Goal: Task Accomplishment & Management: Manage account settings

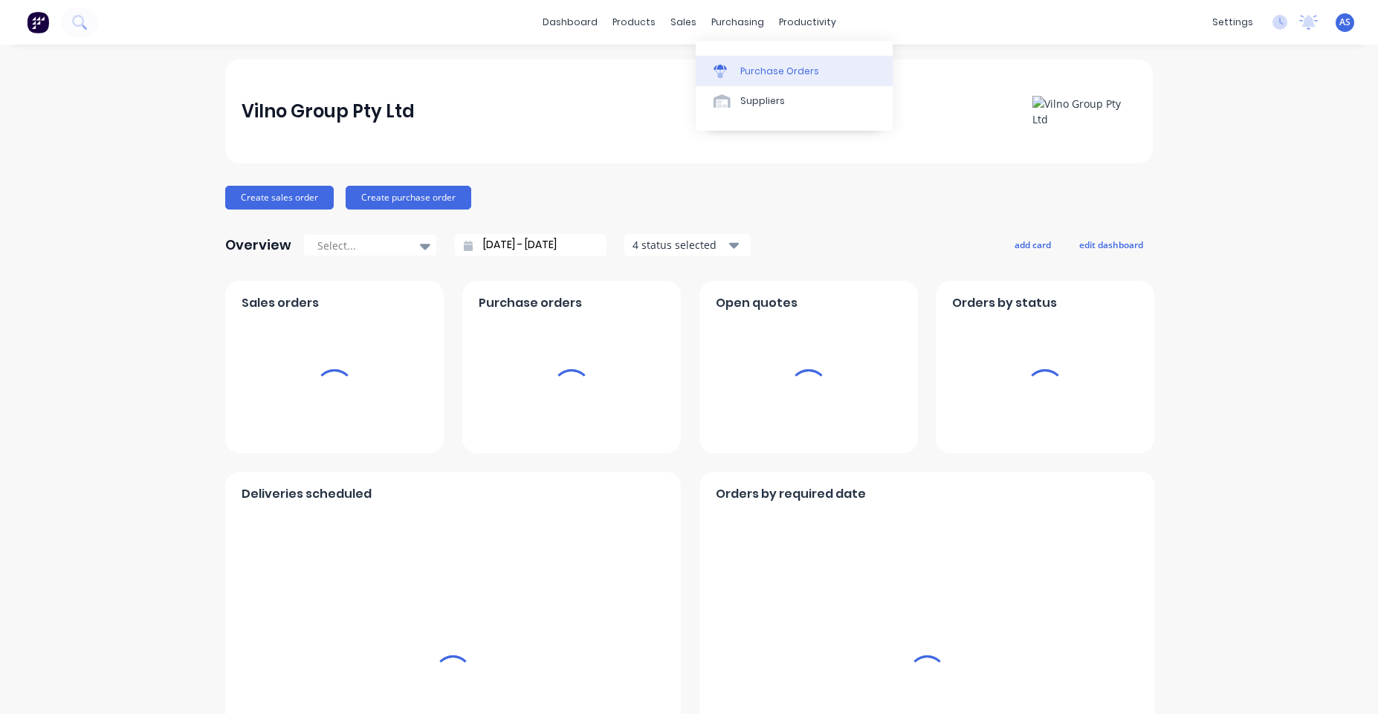
click at [752, 58] on link "Purchase Orders" at bounding box center [794, 71] width 197 height 30
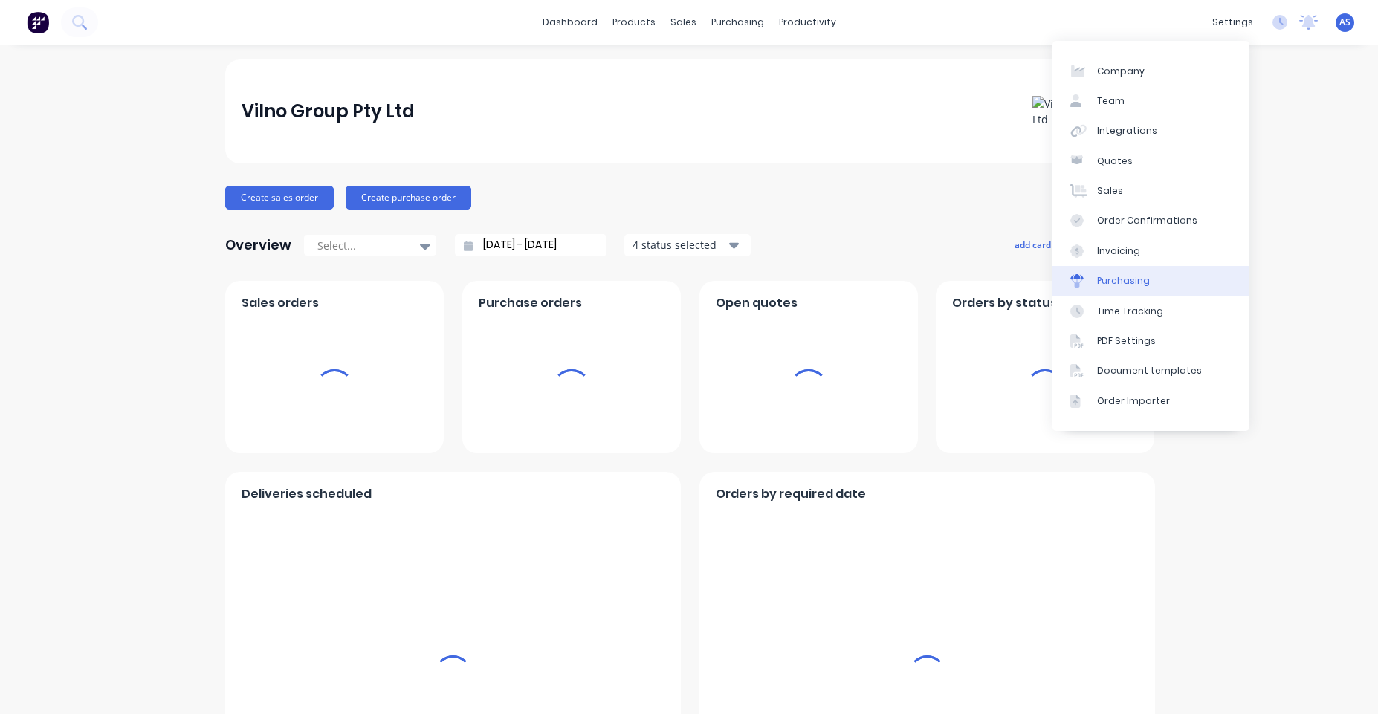
click at [1141, 292] on link "Purchasing" at bounding box center [1151, 281] width 197 height 30
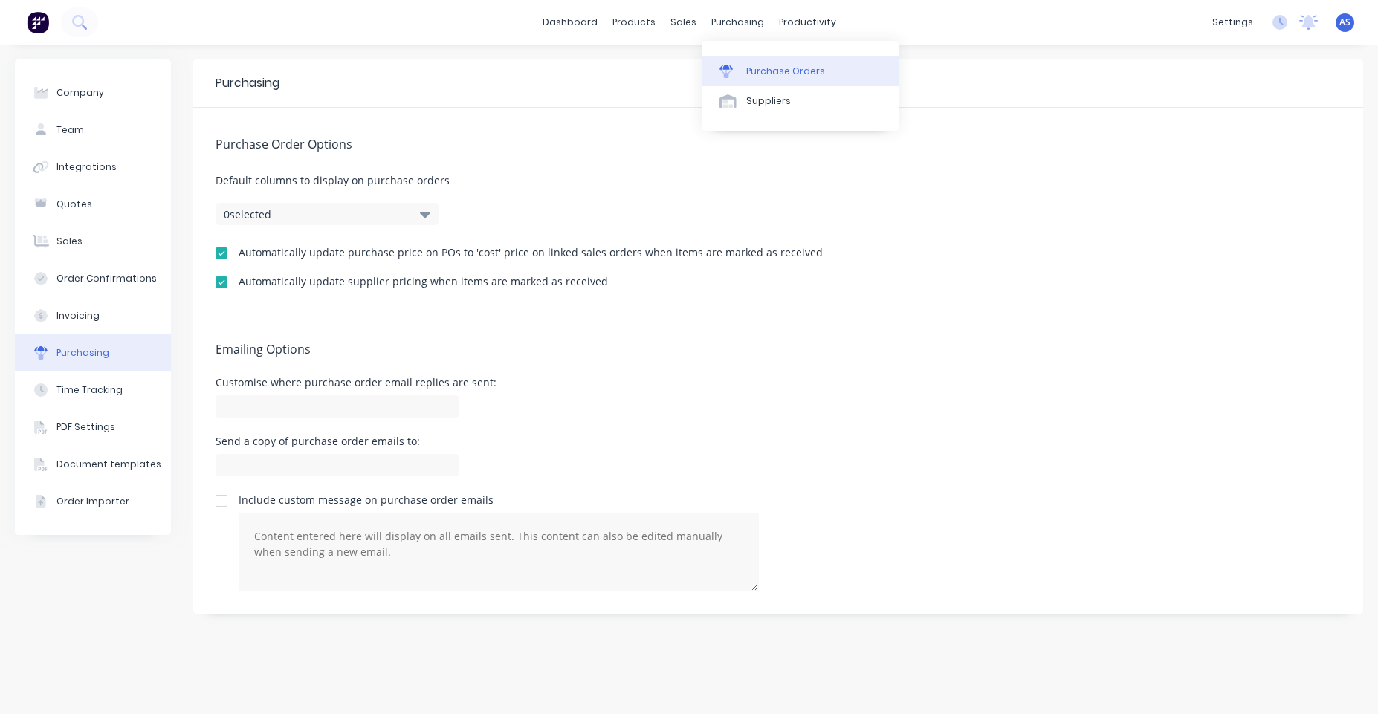
click at [775, 82] on link "Purchase Orders" at bounding box center [800, 71] width 197 height 30
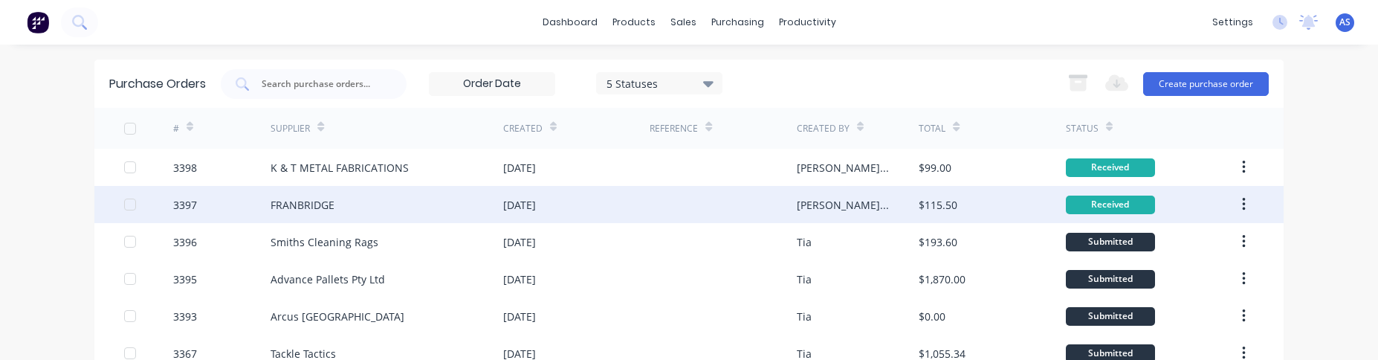
click at [318, 203] on div "FRANBRIDGE" at bounding box center [303, 205] width 64 height 16
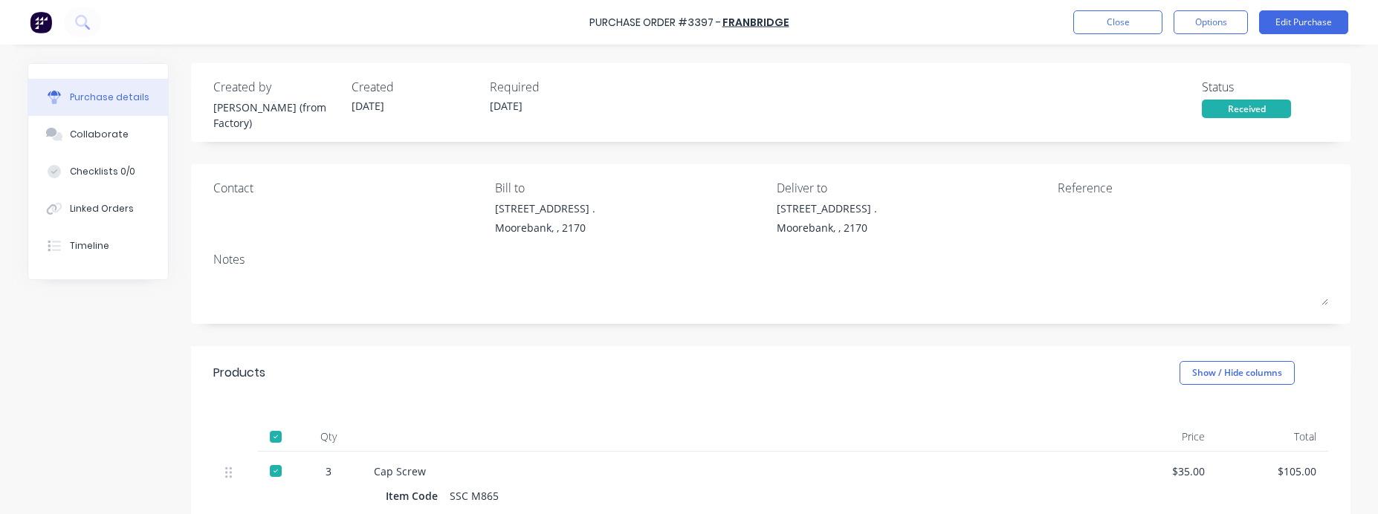
click at [274, 436] on div at bounding box center [276, 437] width 30 height 30
click at [273, 433] on div at bounding box center [276, 437] width 30 height 30
click at [45, 10] on div at bounding box center [41, 22] width 22 height 30
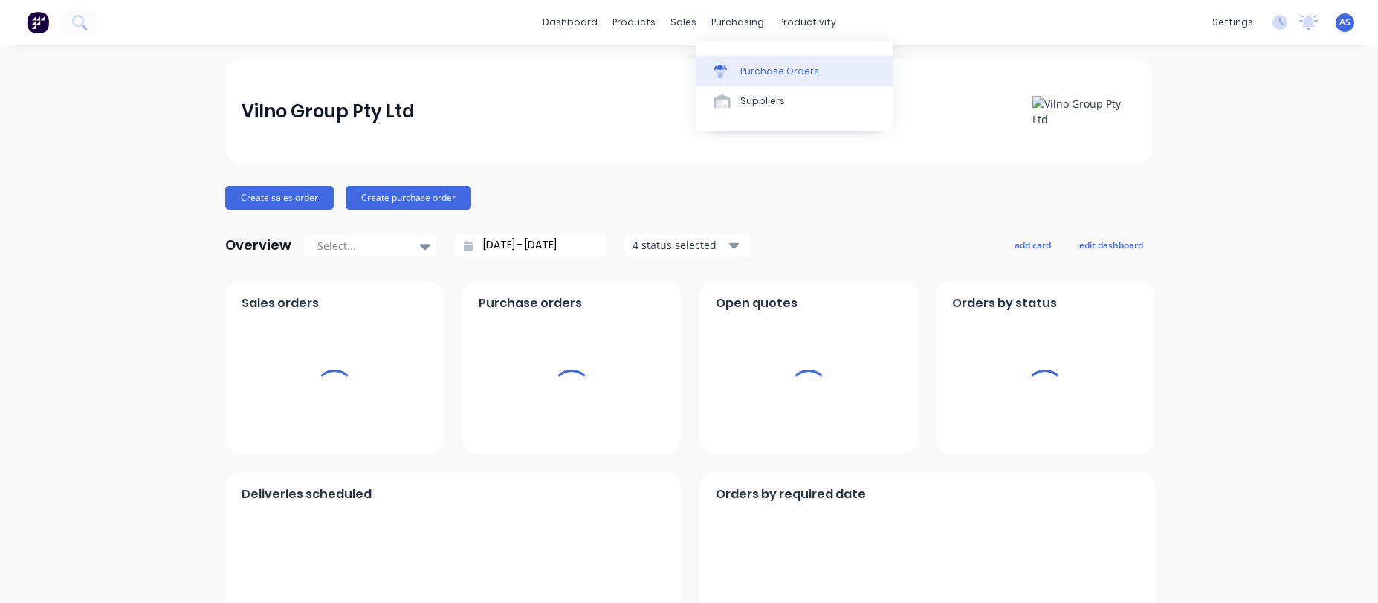
click at [758, 74] on div "Purchase Orders" at bounding box center [779, 71] width 79 height 13
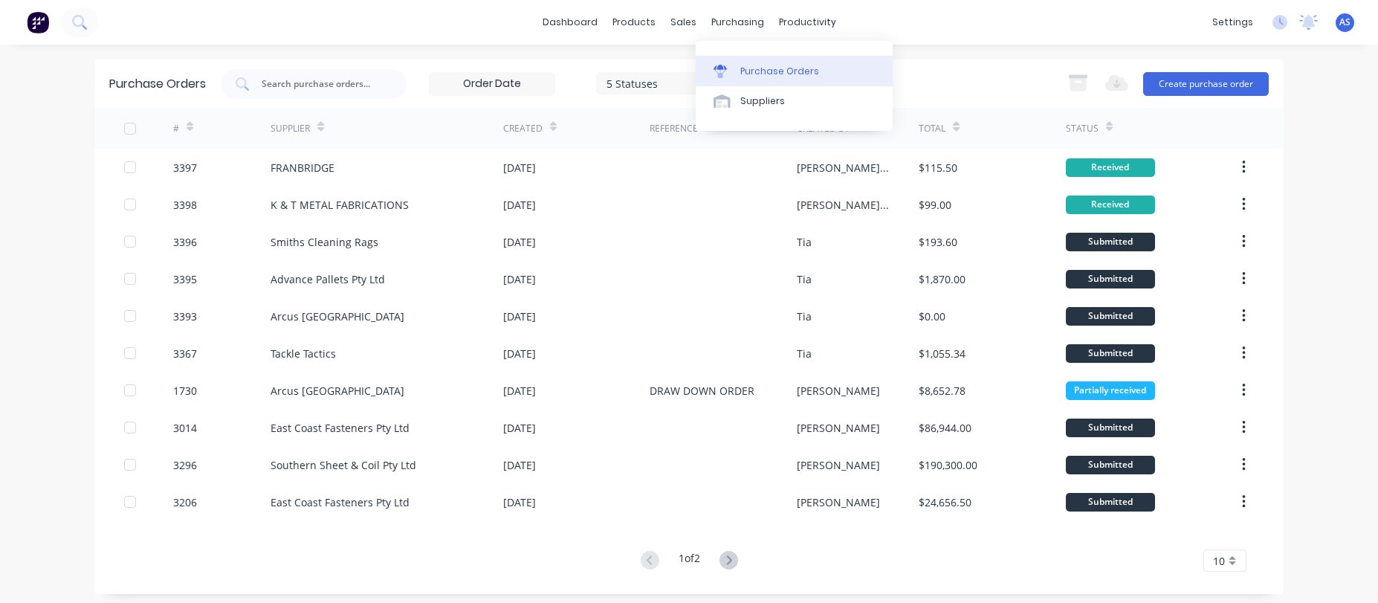
click at [717, 80] on link "Purchase Orders" at bounding box center [794, 71] width 197 height 30
click at [690, 65] on div at bounding box center [687, 71] width 22 height 13
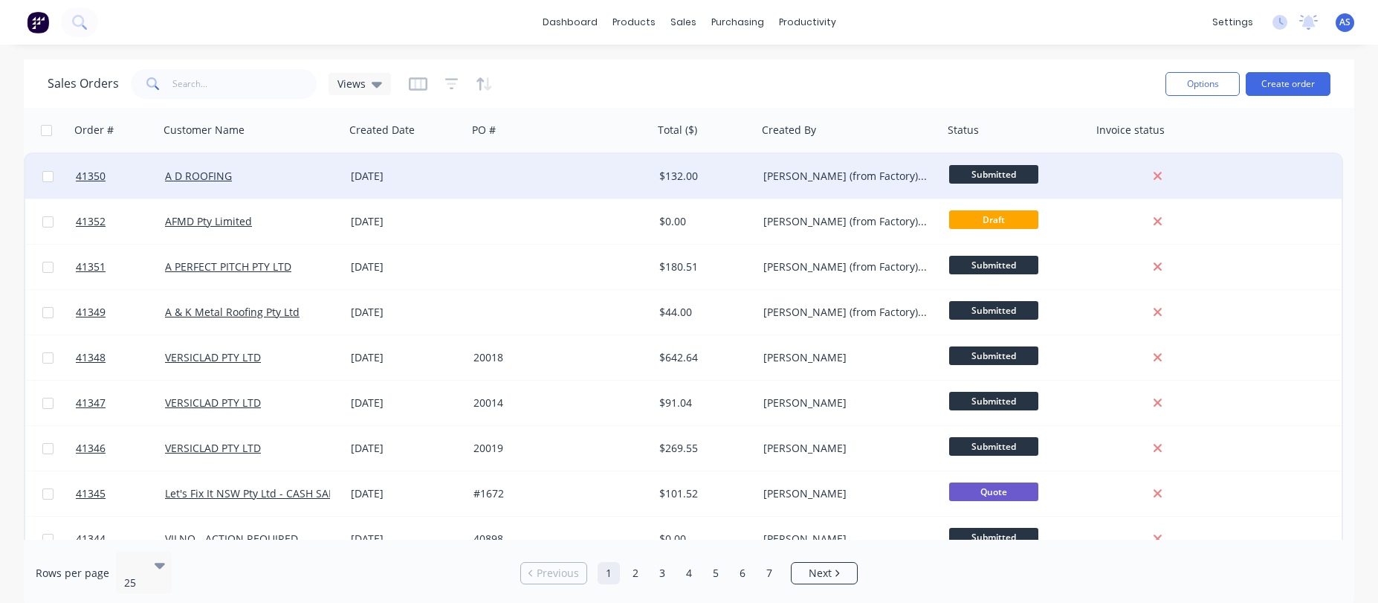
click at [829, 168] on div "[PERSON_NAME] (from Factory) [GEOGRAPHIC_DATA]" at bounding box center [850, 176] width 186 height 45
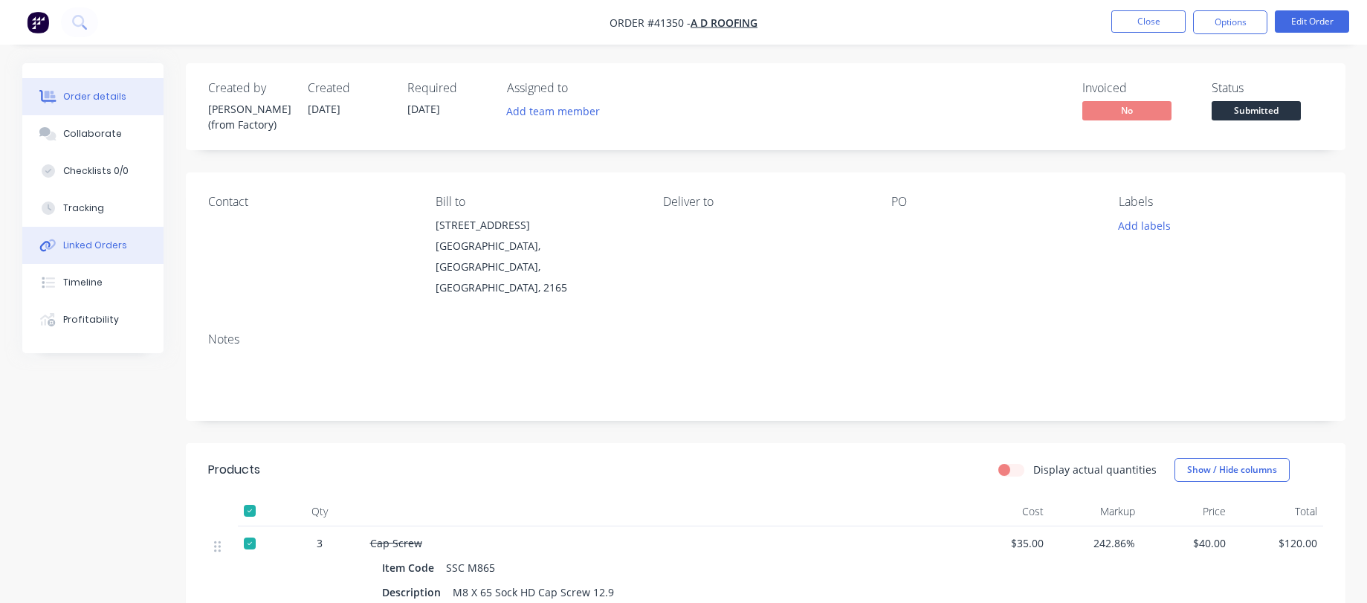
click at [104, 242] on div "Linked Orders" at bounding box center [95, 245] width 64 height 13
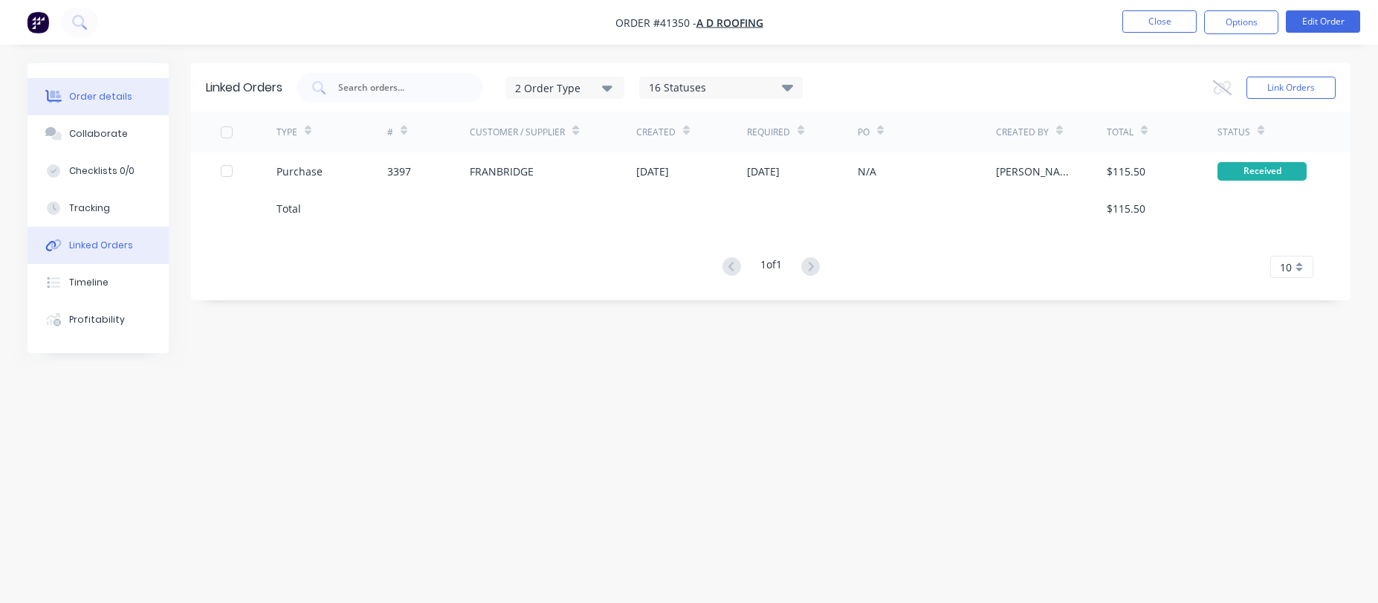
click at [103, 88] on button "Order details" at bounding box center [98, 96] width 141 height 37
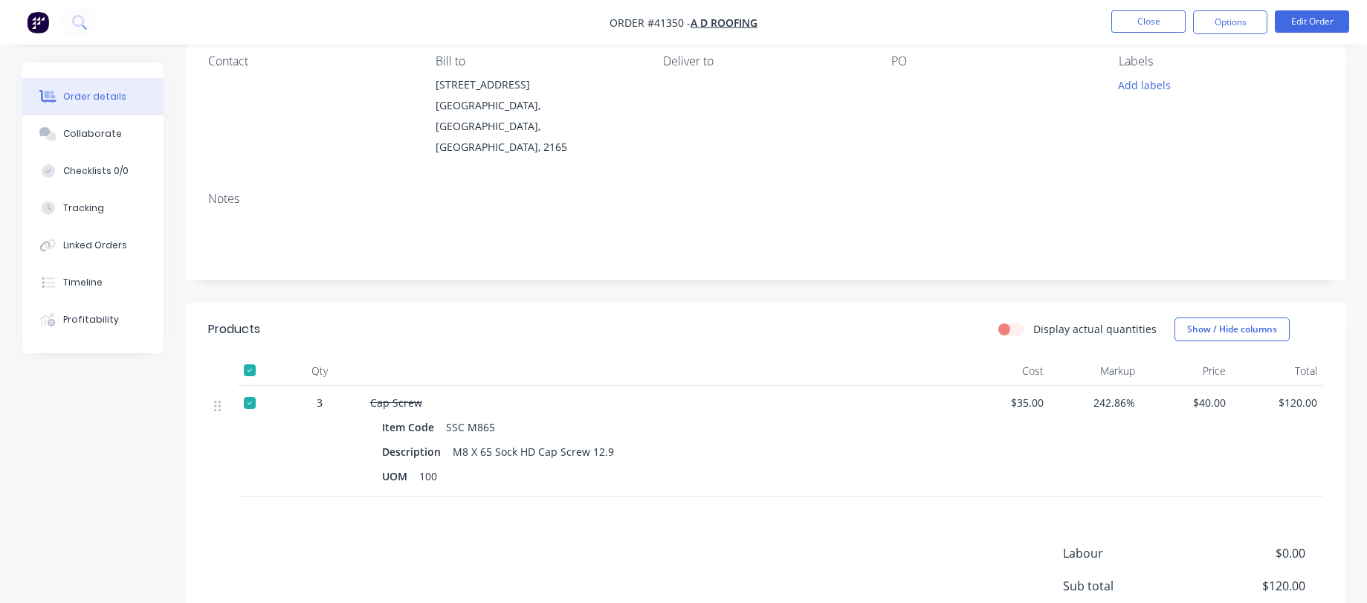
scroll to position [100, 0]
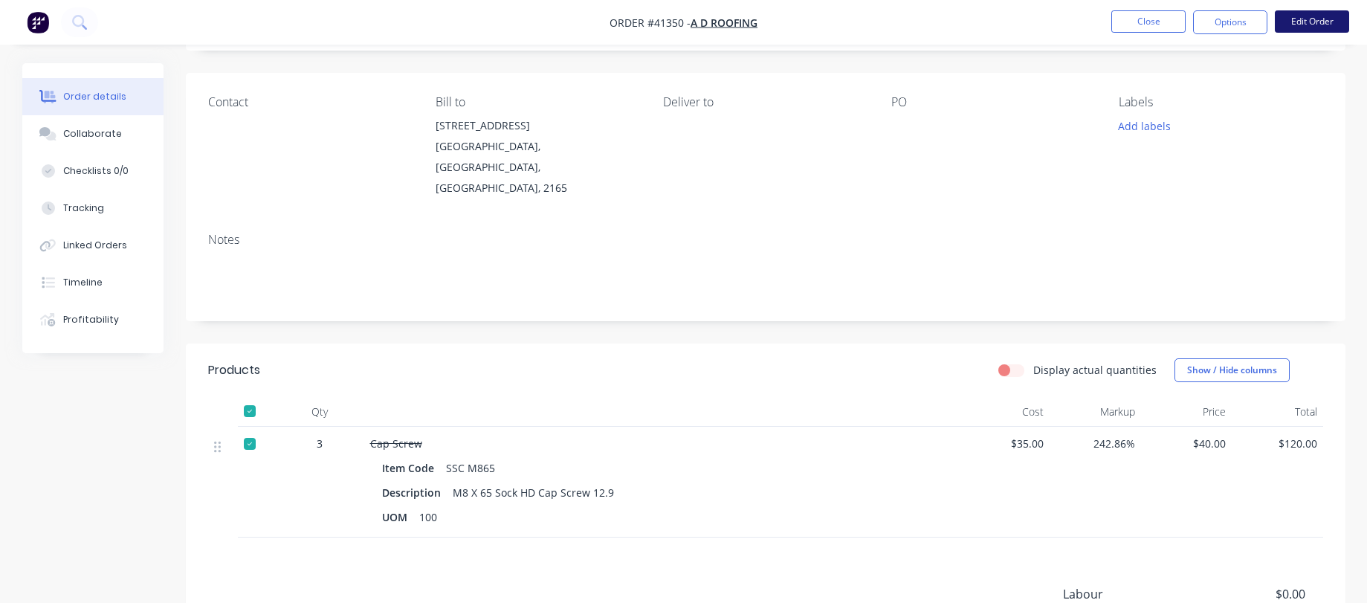
click at [1327, 25] on button "Edit Order" at bounding box center [1312, 21] width 74 height 22
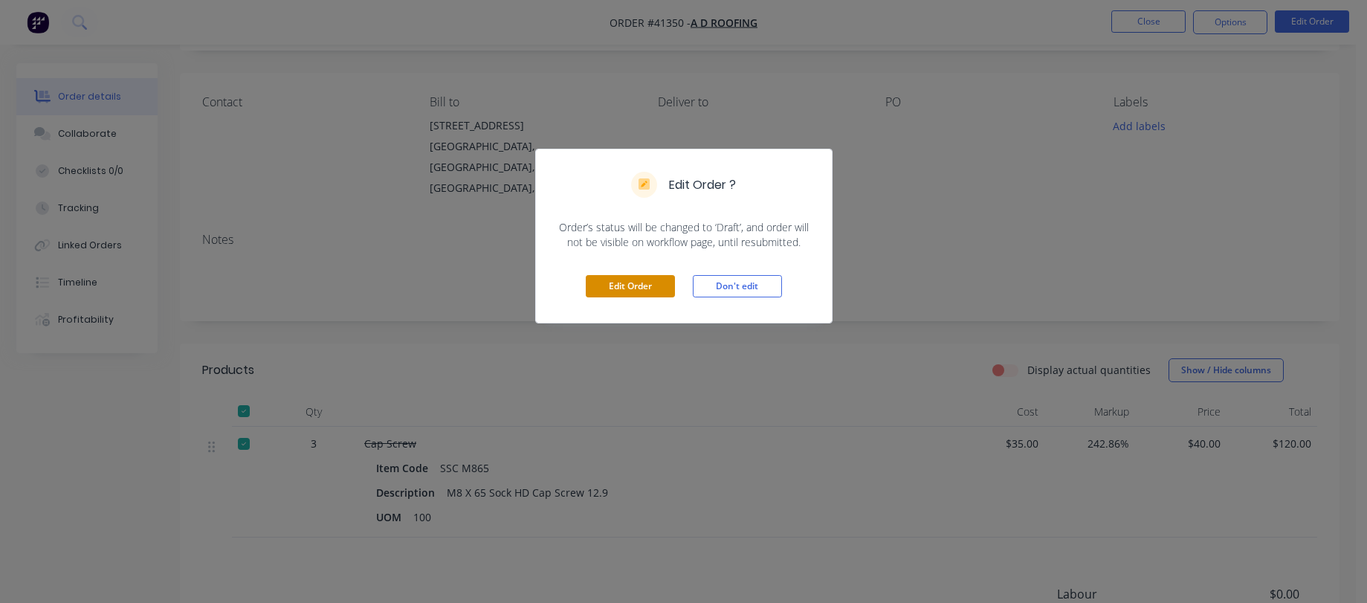
click at [653, 291] on button "Edit Order" at bounding box center [630, 286] width 89 height 22
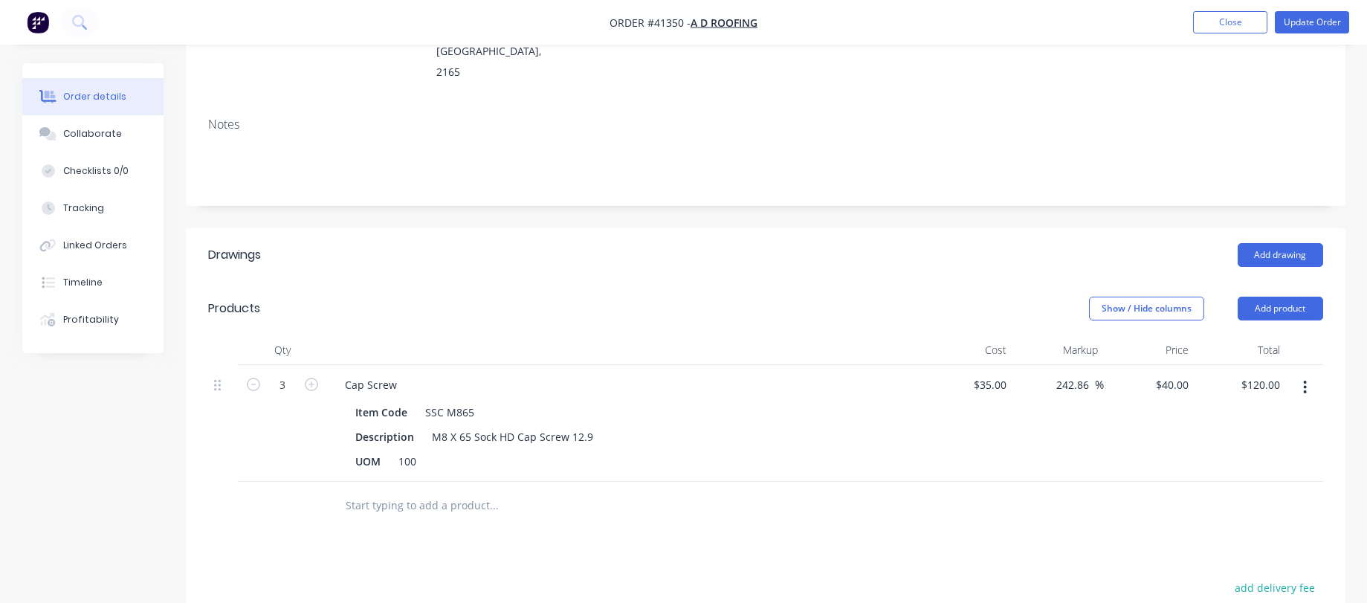
scroll to position [268, 0]
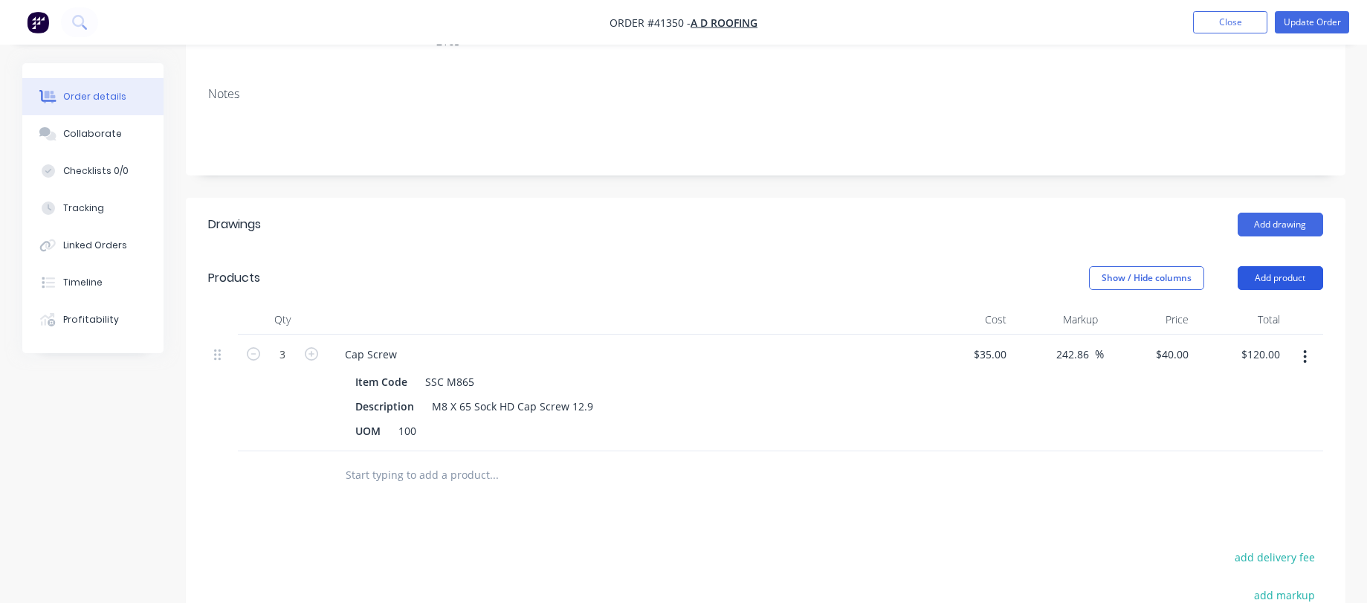
click at [1301, 266] on button "Add product" at bounding box center [1280, 278] width 85 height 24
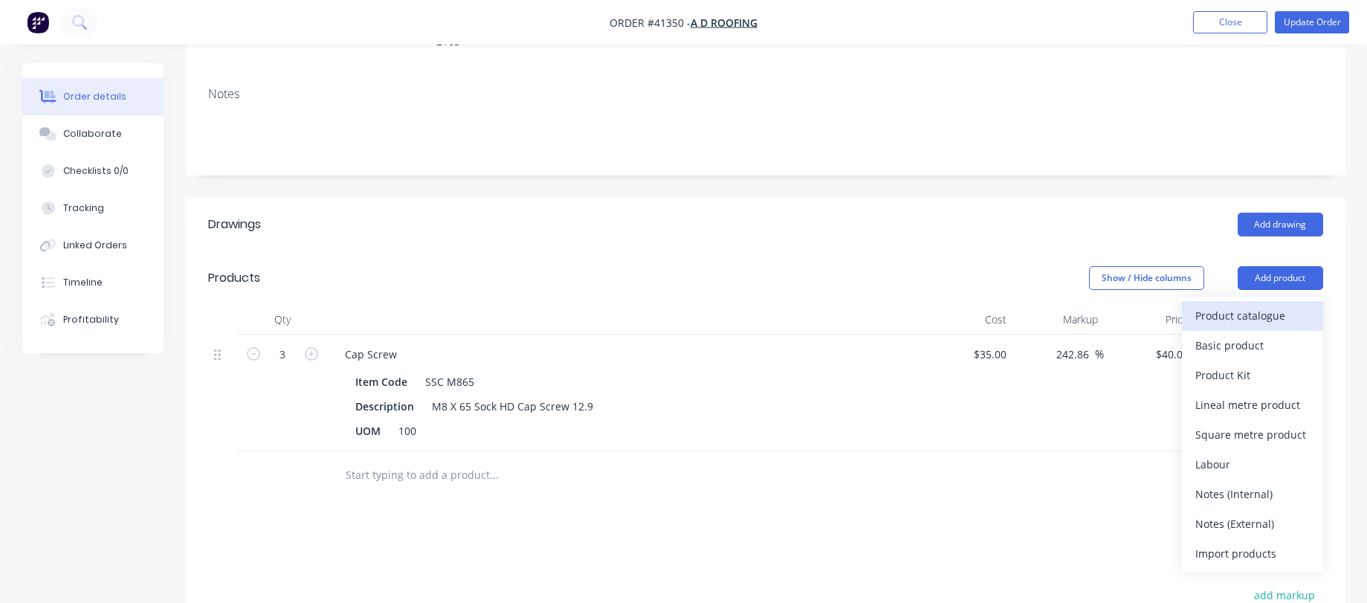
click at [1270, 305] on div "Product catalogue" at bounding box center [1252, 316] width 114 height 22
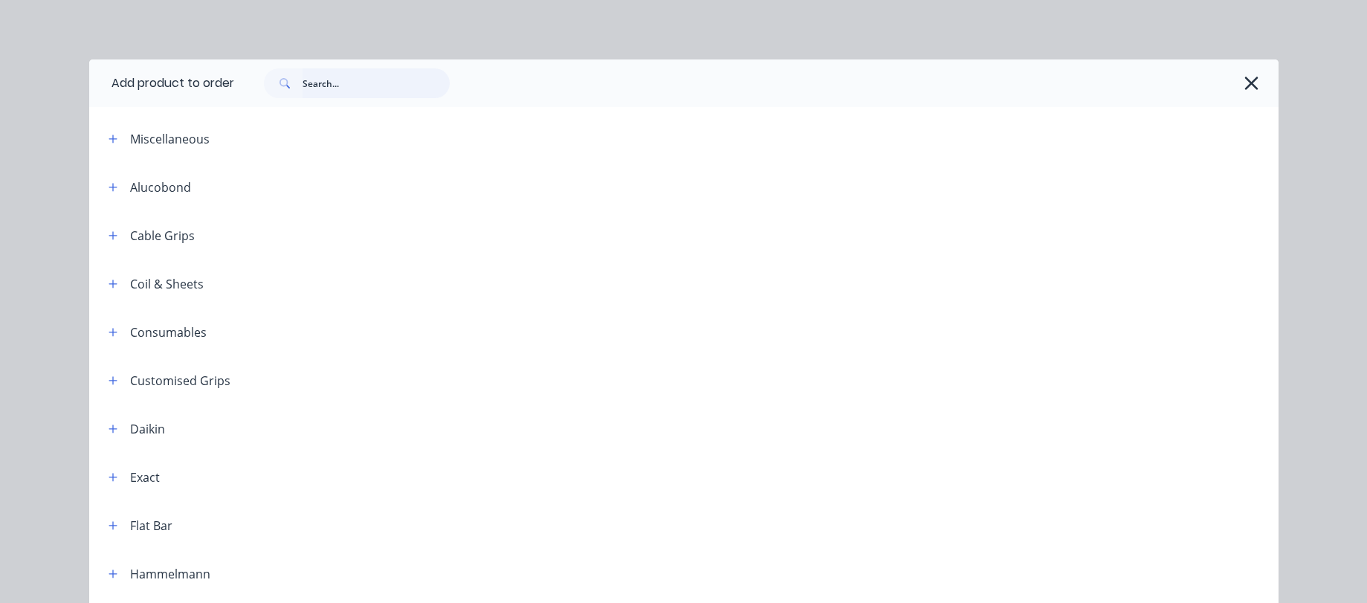
click at [314, 74] on input "text" at bounding box center [376, 83] width 147 height 30
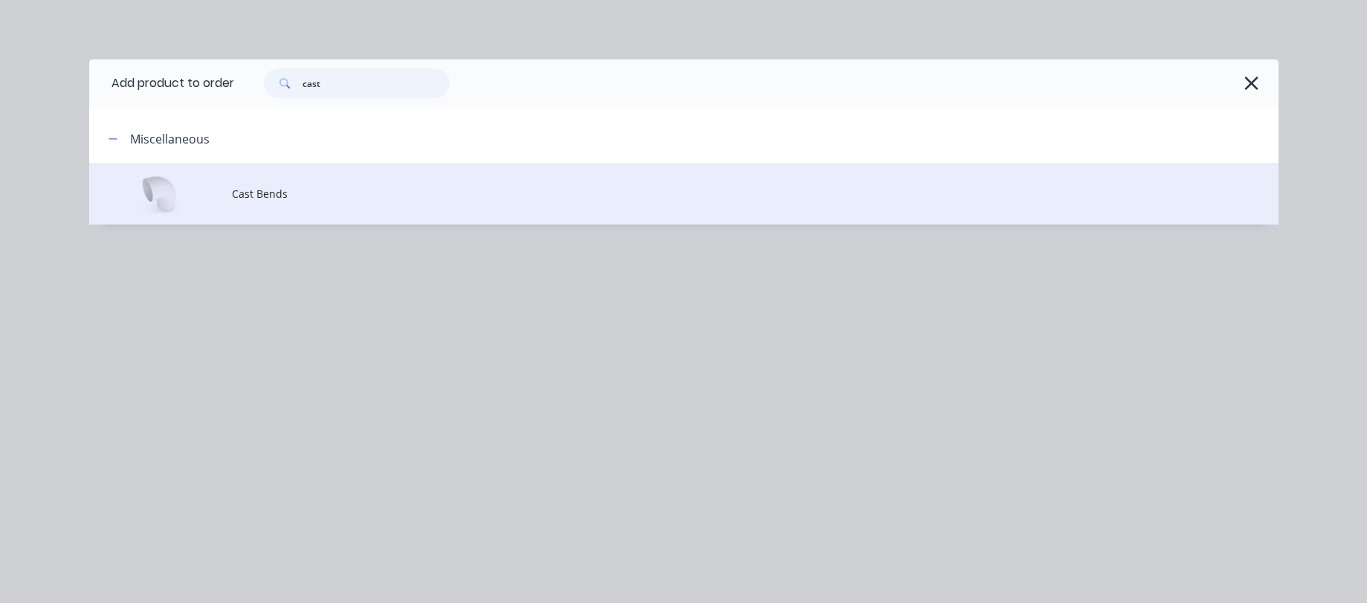
type input "cast"
click at [326, 175] on td "Cast Bends" at bounding box center [755, 194] width 1047 height 62
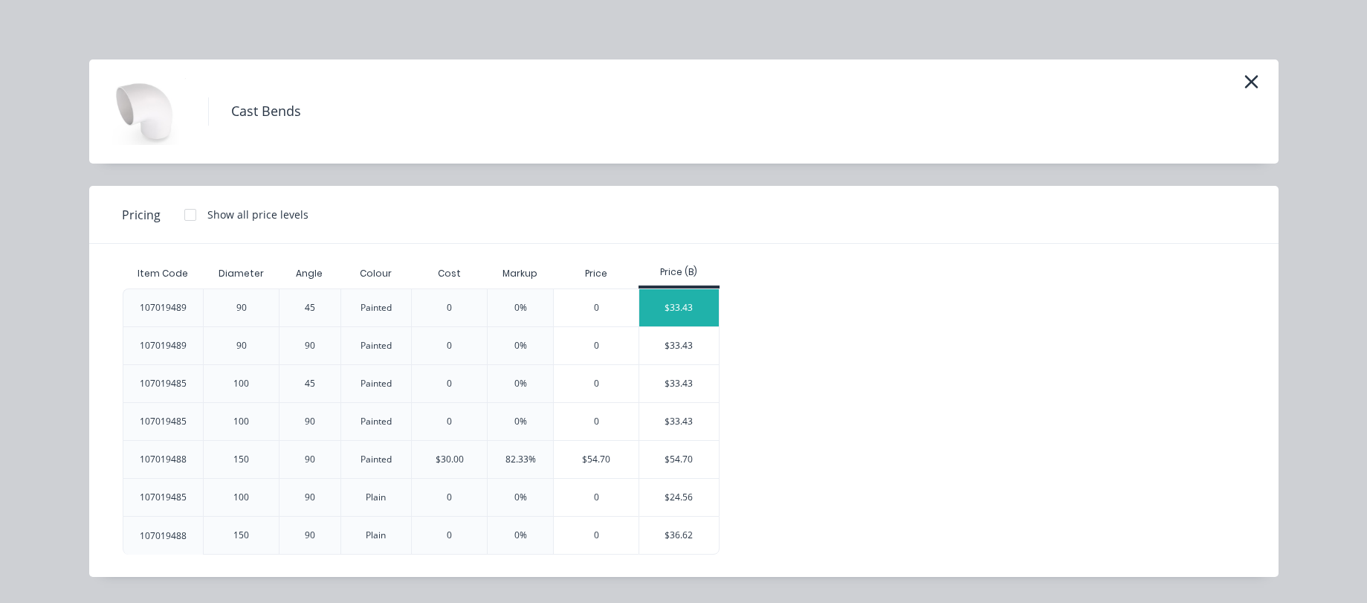
click at [645, 313] on div "$33.43" at bounding box center [679, 307] width 80 height 37
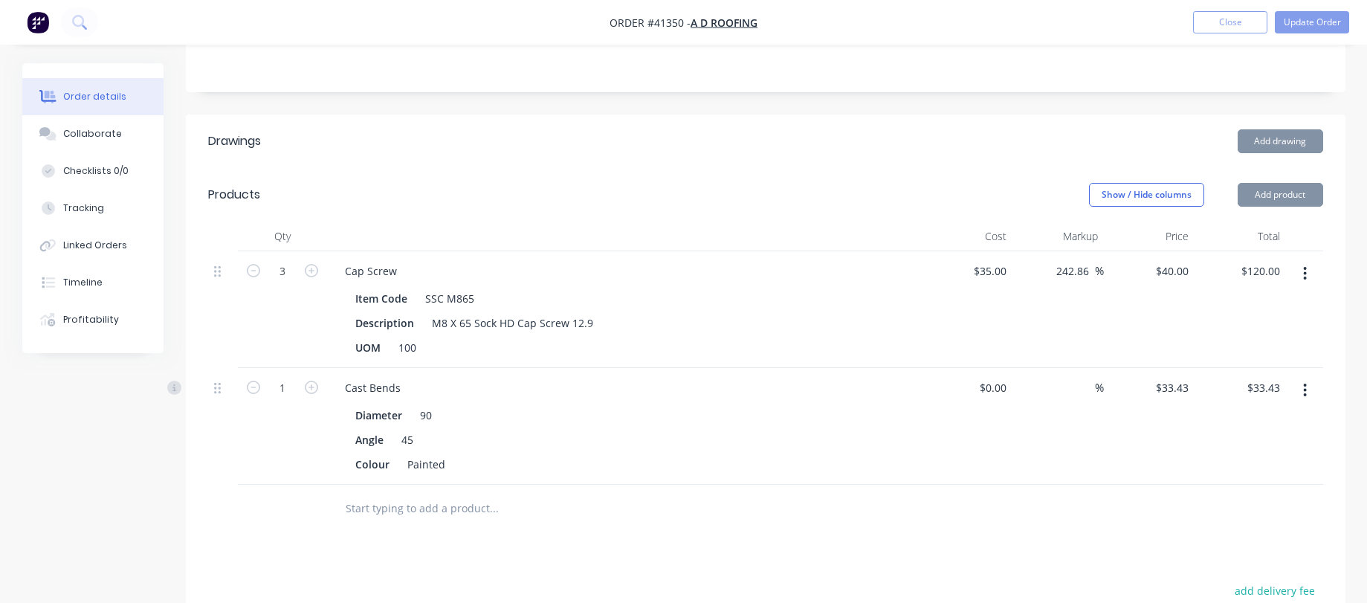
scroll to position [357, 0]
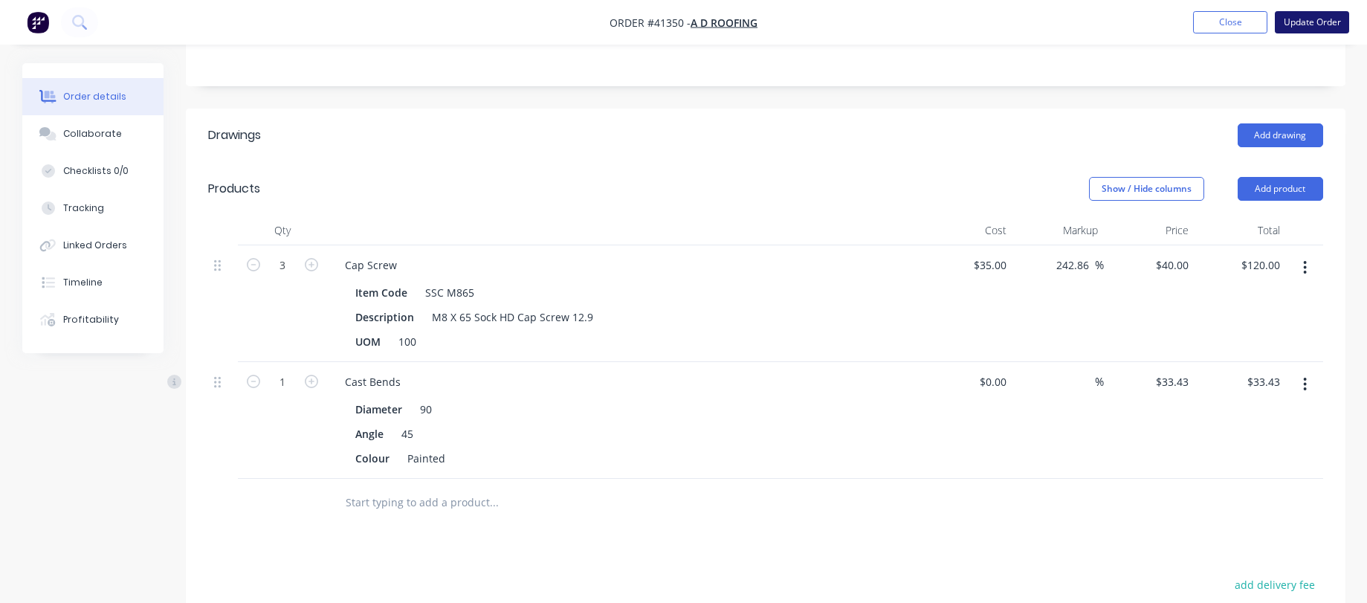
click at [1304, 30] on button "Update Order" at bounding box center [1312, 22] width 74 height 22
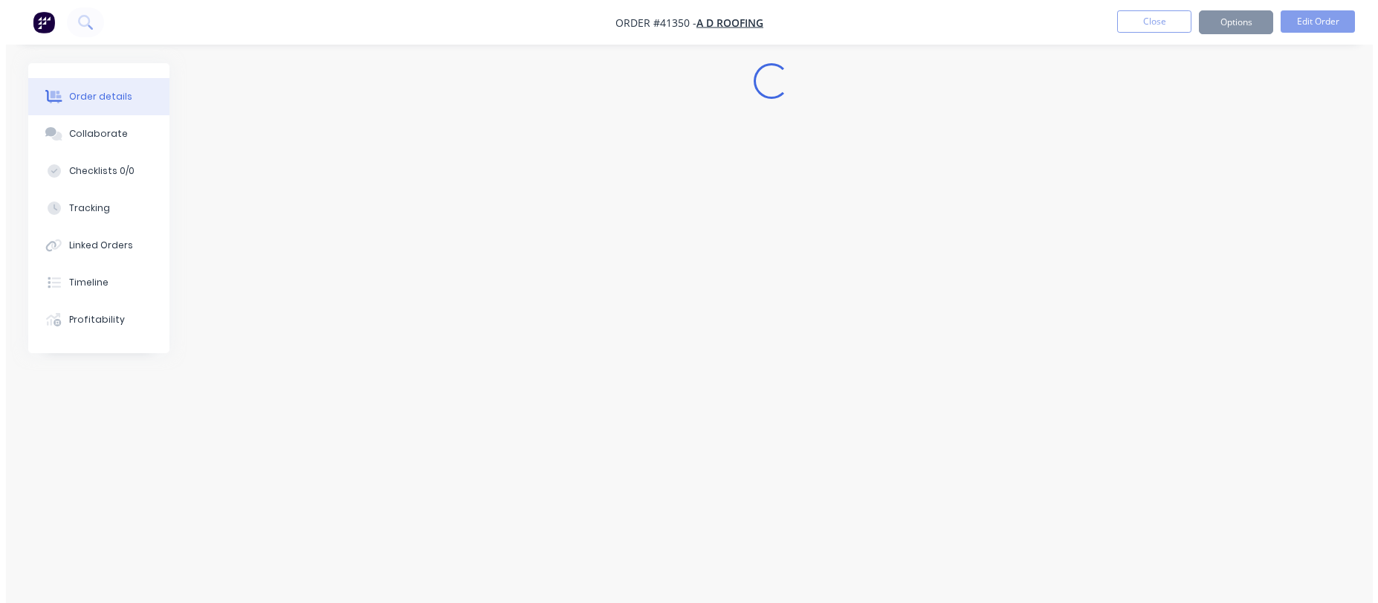
scroll to position [0, 0]
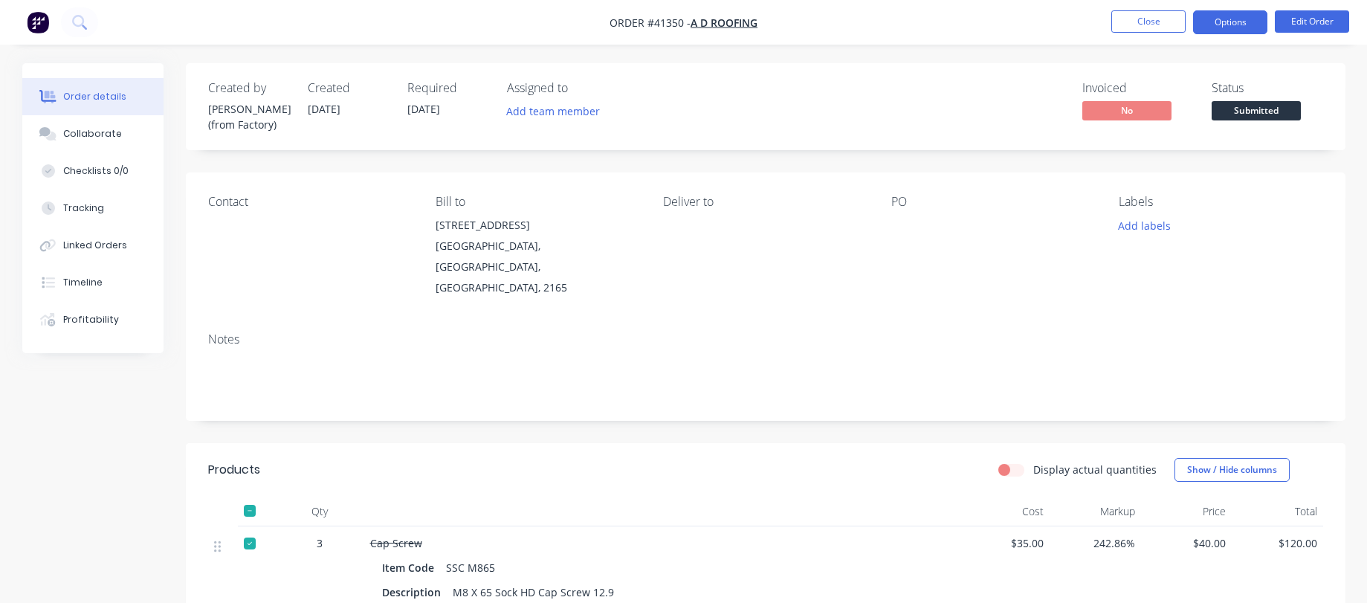
click at [1225, 25] on button "Options" at bounding box center [1230, 22] width 74 height 24
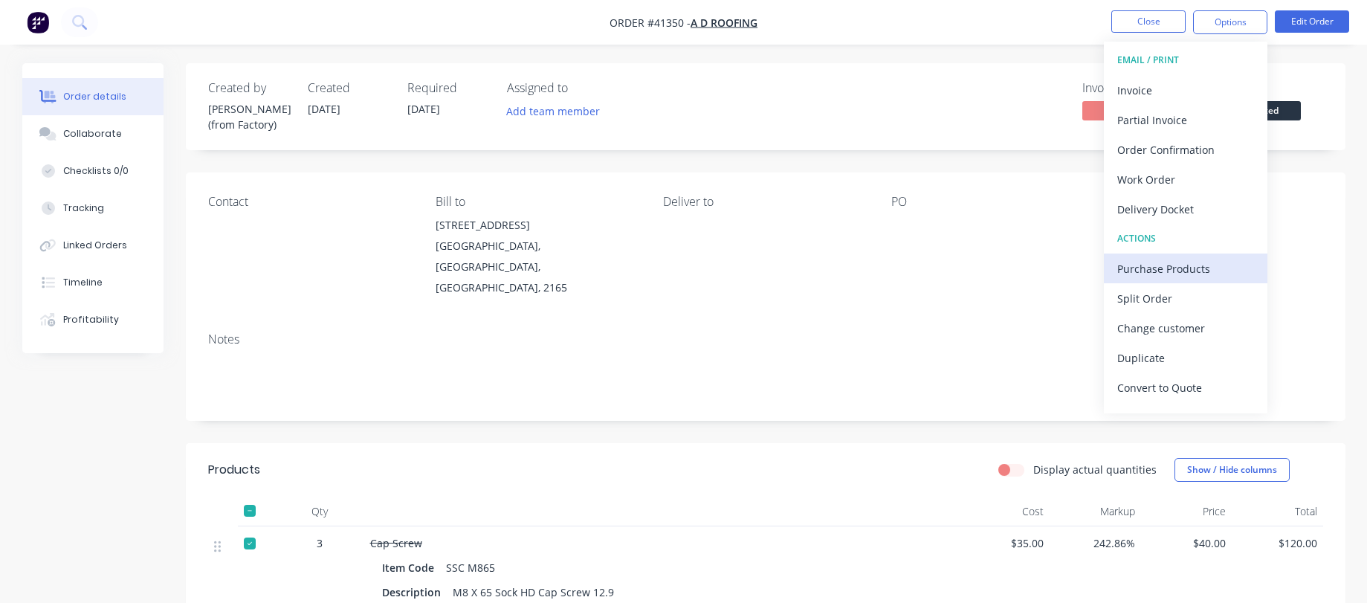
click at [1166, 268] on div "Purchase Products" at bounding box center [1185, 269] width 137 height 22
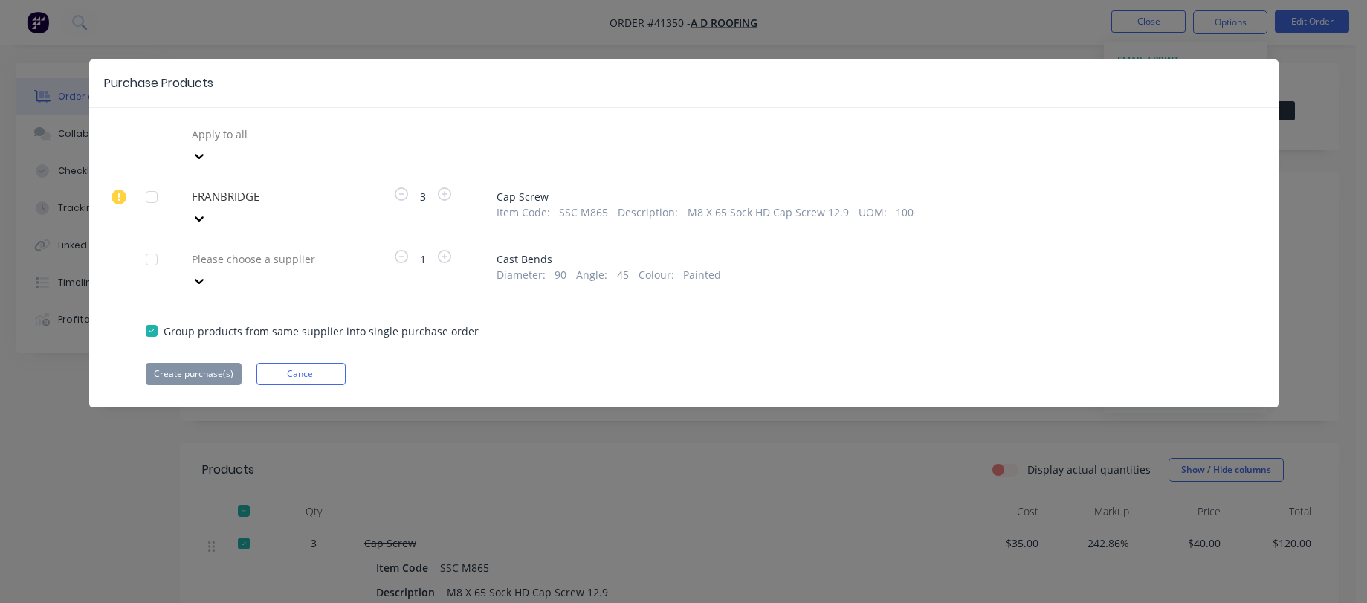
click at [151, 182] on div at bounding box center [152, 197] width 30 height 30
click at [214, 363] on button "Create purchase(s)" at bounding box center [194, 374] width 96 height 22
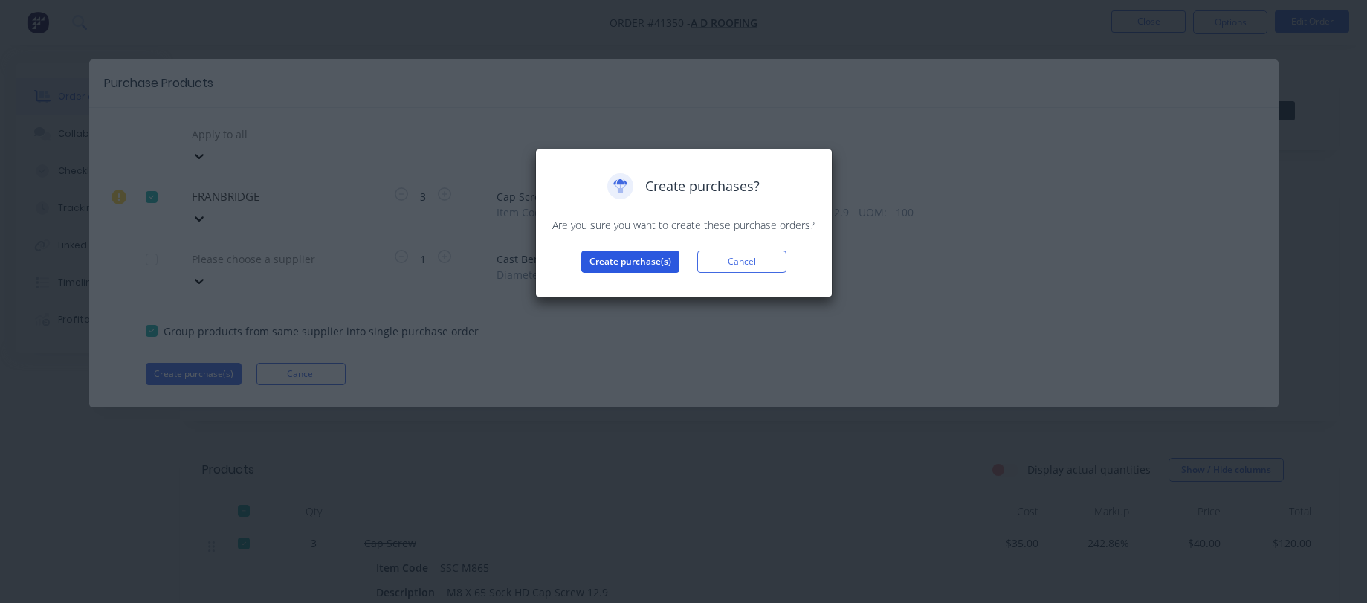
click at [656, 261] on button "Create purchase(s)" at bounding box center [630, 262] width 98 height 22
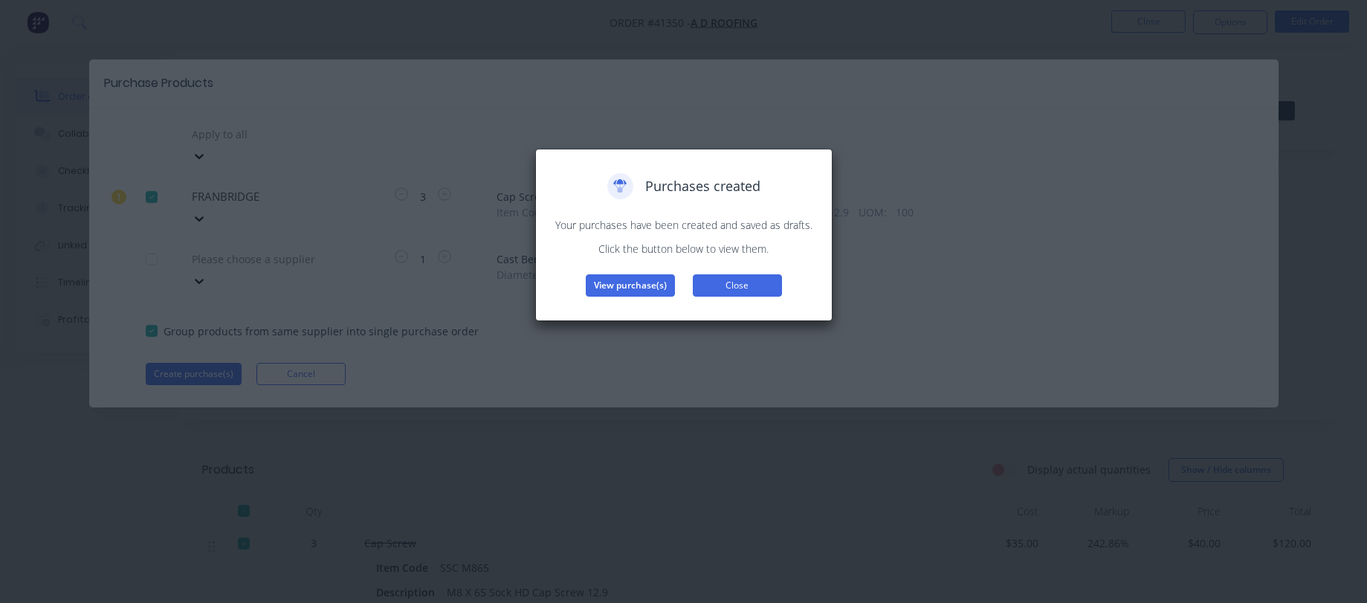
click at [731, 294] on button "Close" at bounding box center [737, 285] width 89 height 22
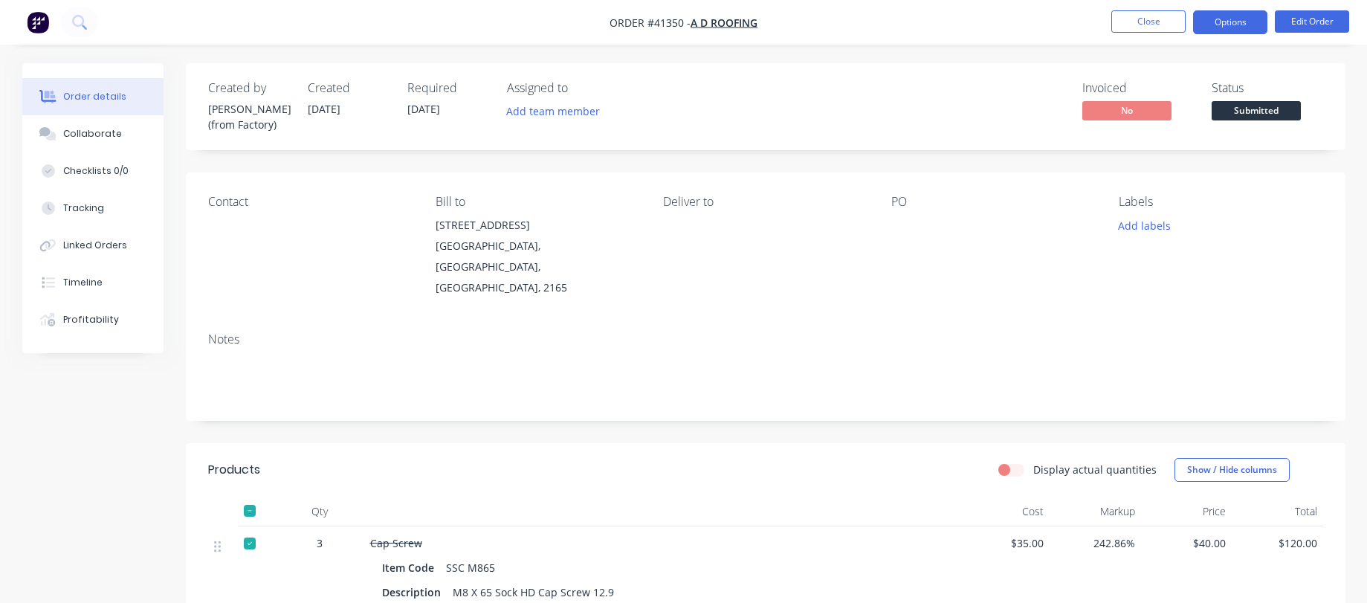
click at [1227, 19] on button "Options" at bounding box center [1230, 22] width 74 height 24
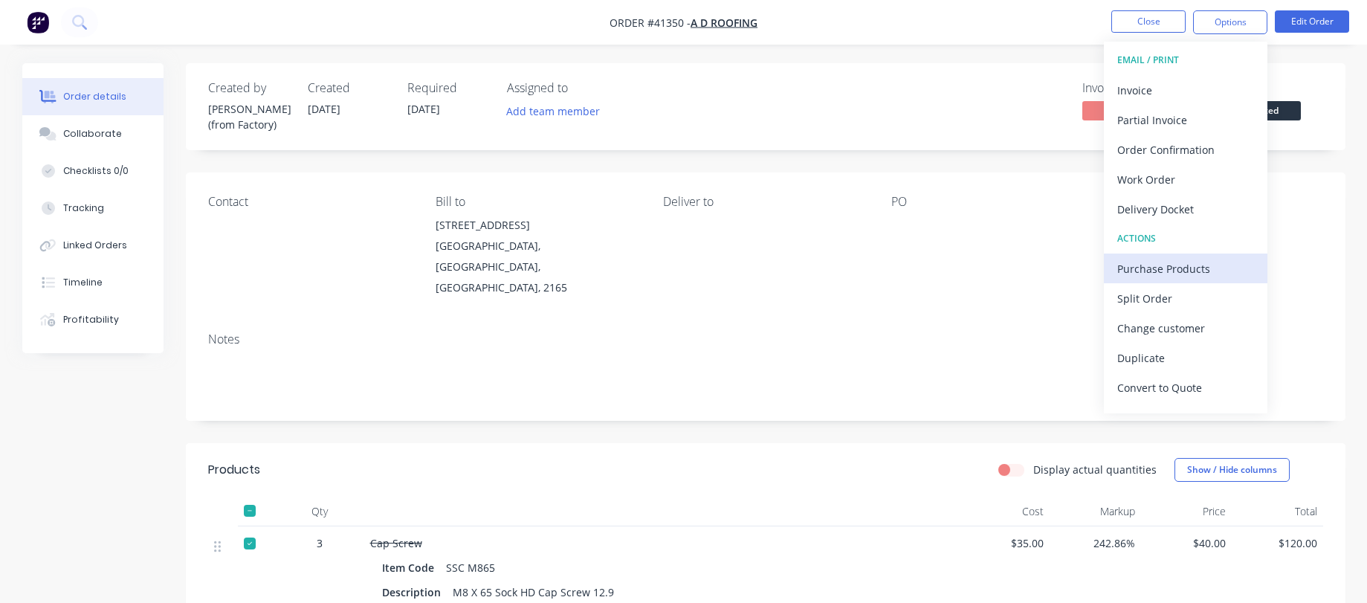
click at [1166, 274] on div "Purchase Products" at bounding box center [1185, 269] width 137 height 22
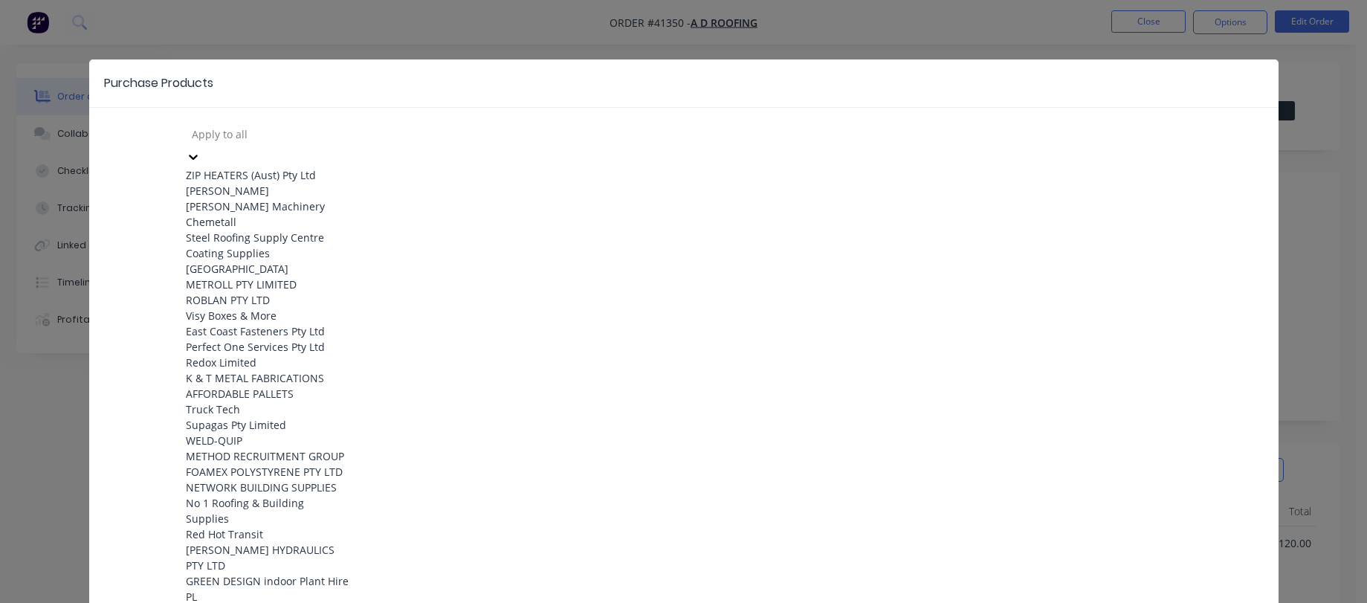
click at [238, 135] on div at bounding box center [297, 134] width 214 height 19
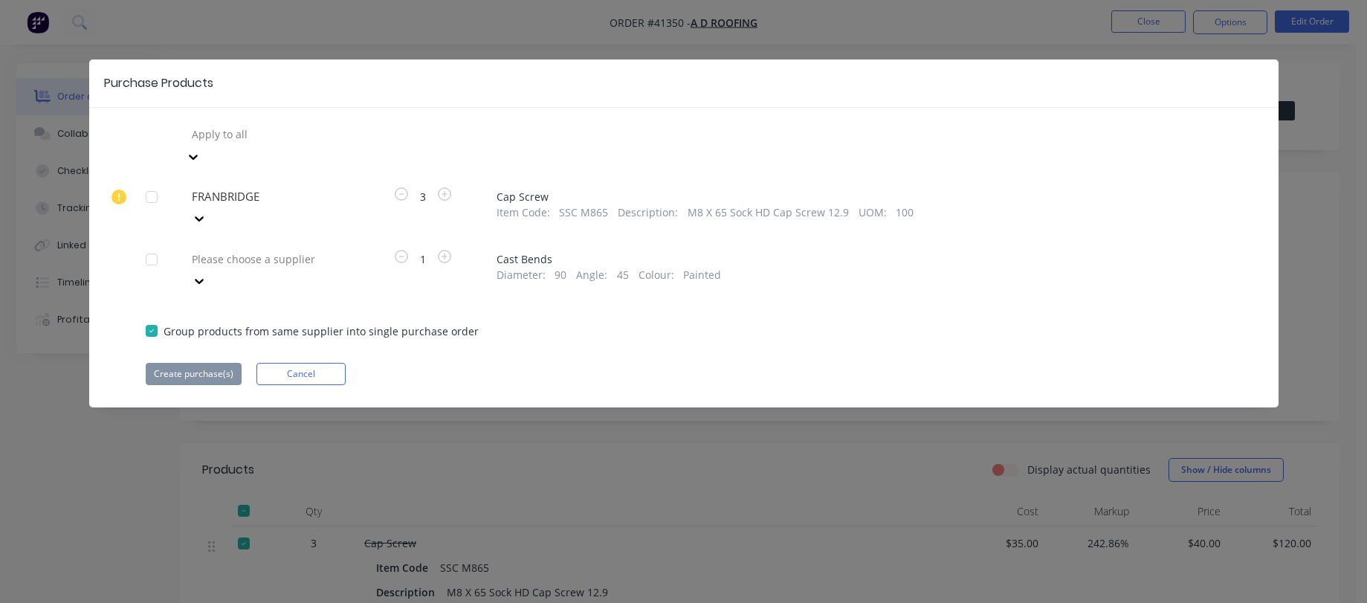
click at [238, 135] on div at bounding box center [297, 134] width 214 height 19
click at [152, 245] on div at bounding box center [152, 260] width 30 height 30
click at [197, 248] on div "Please choose a supplier" at bounding box center [297, 259] width 223 height 22
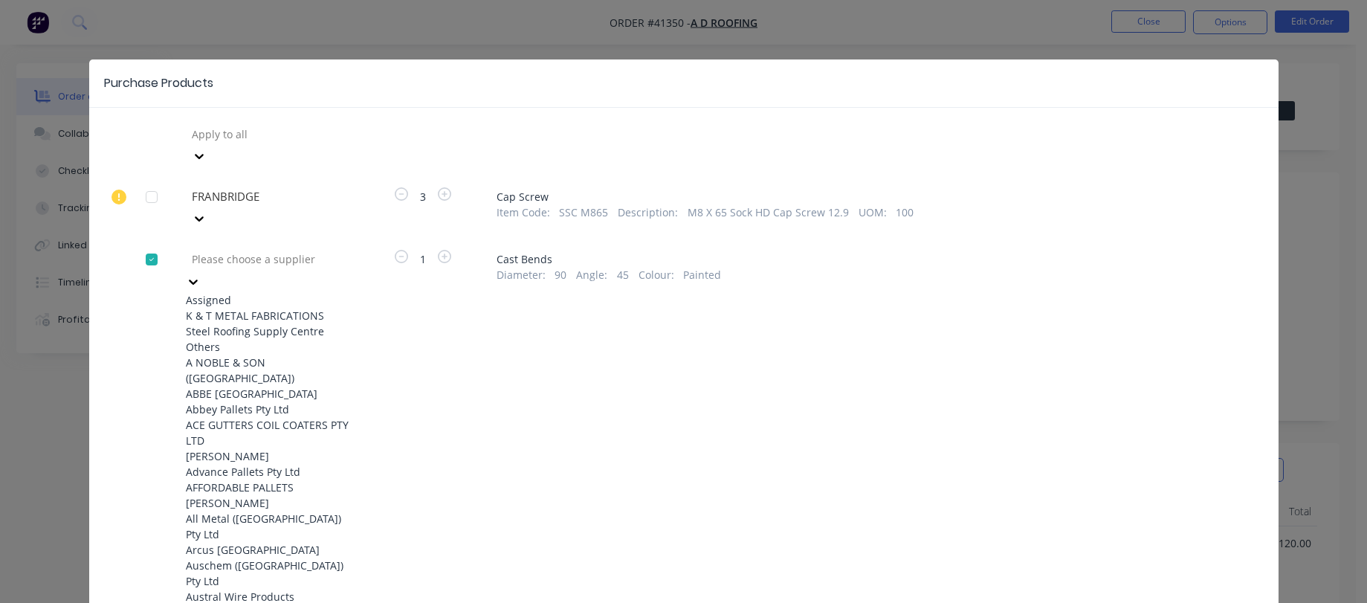
click at [233, 308] on div "K & T METAL FABRICATIONS" at bounding box center [268, 316] width 164 height 16
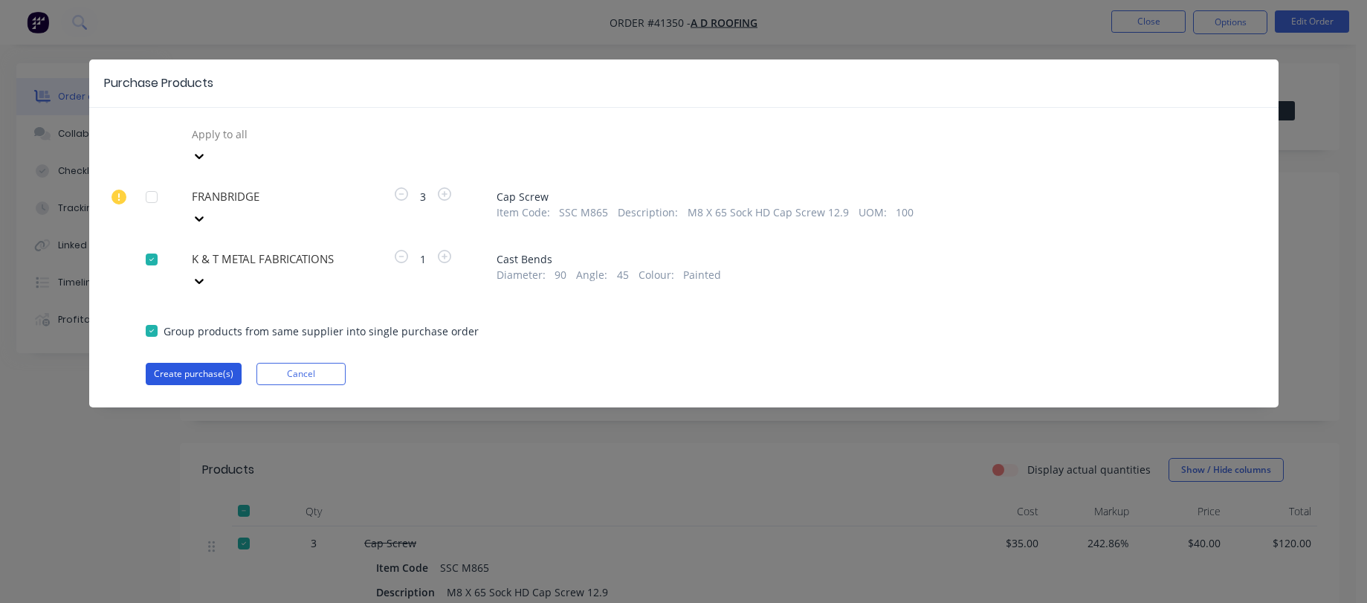
click at [211, 363] on button "Create purchase(s)" at bounding box center [194, 374] width 96 height 22
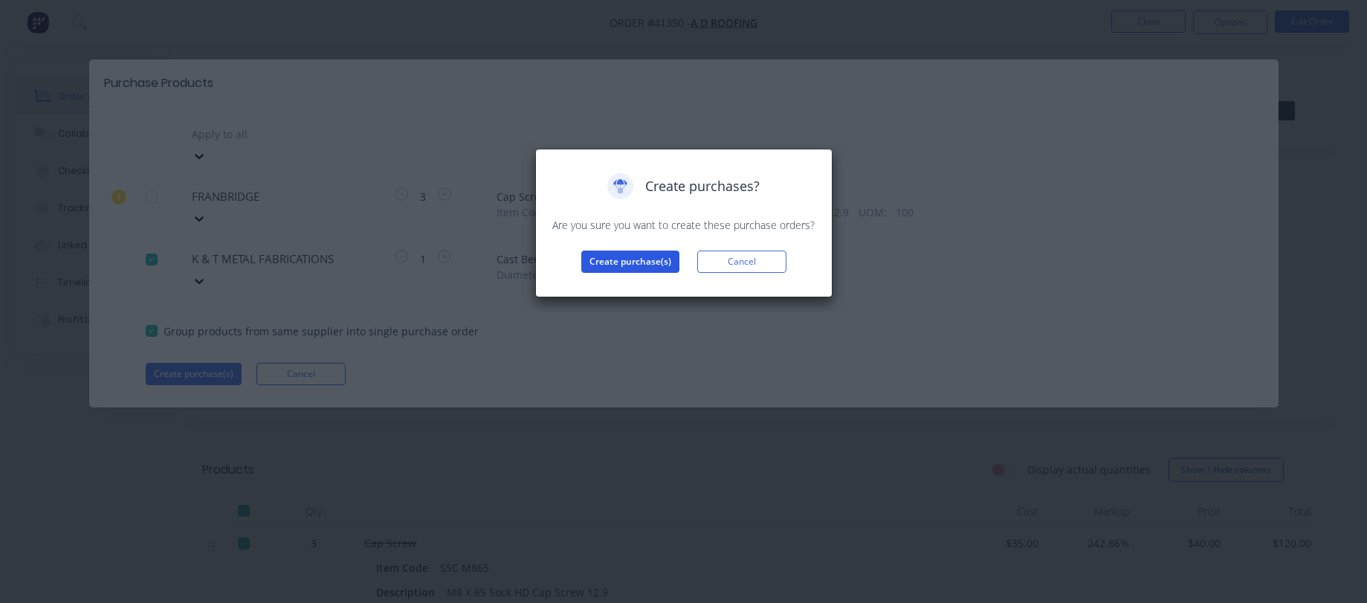
click at [586, 259] on button "Create purchase(s)" at bounding box center [630, 262] width 98 height 22
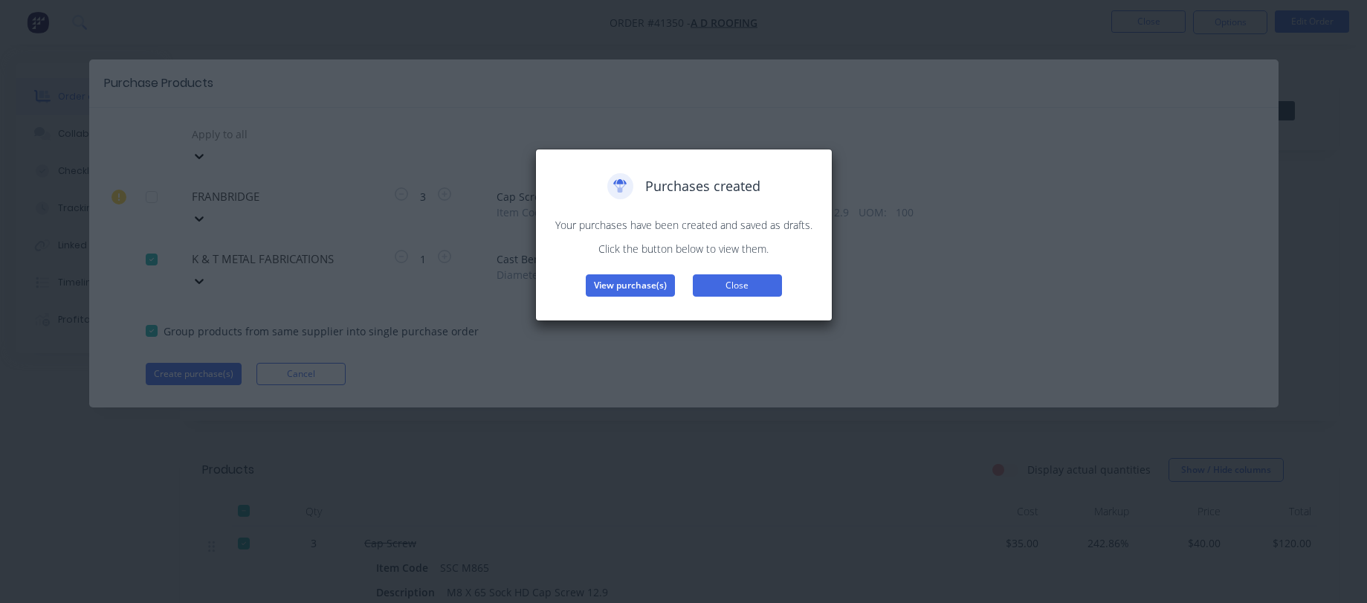
click at [706, 289] on button "Close" at bounding box center [737, 285] width 89 height 22
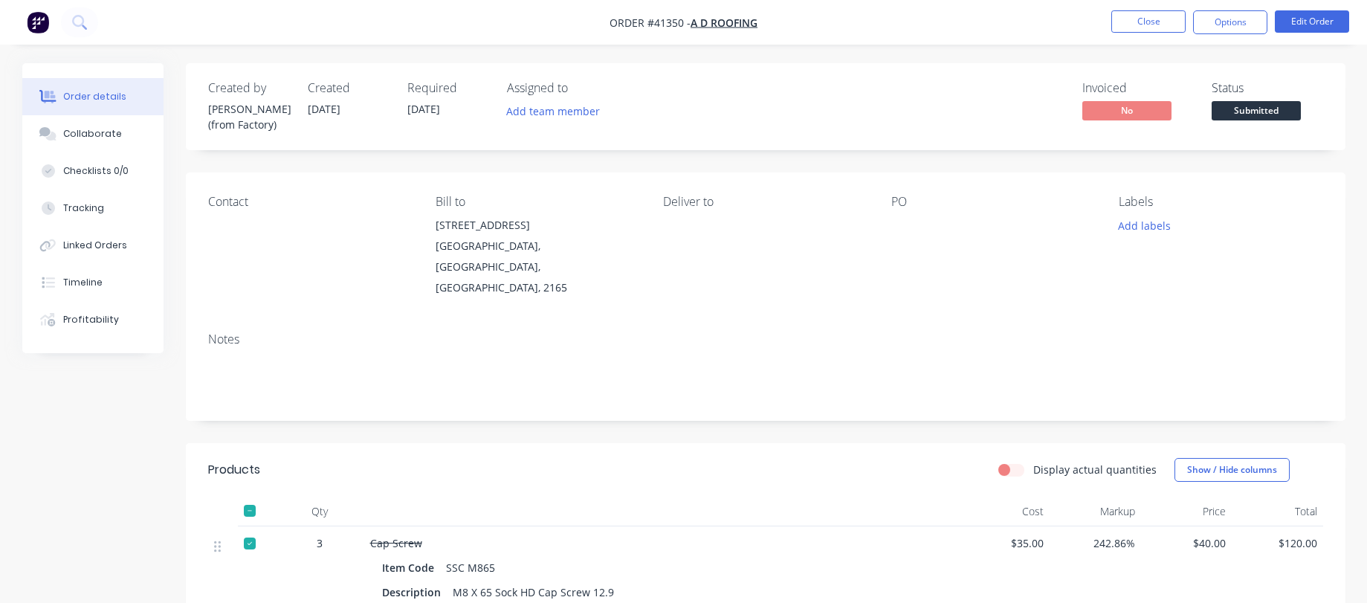
click at [29, 25] on img "button" at bounding box center [38, 22] width 22 height 22
